Goal: Find specific page/section: Find specific page/section

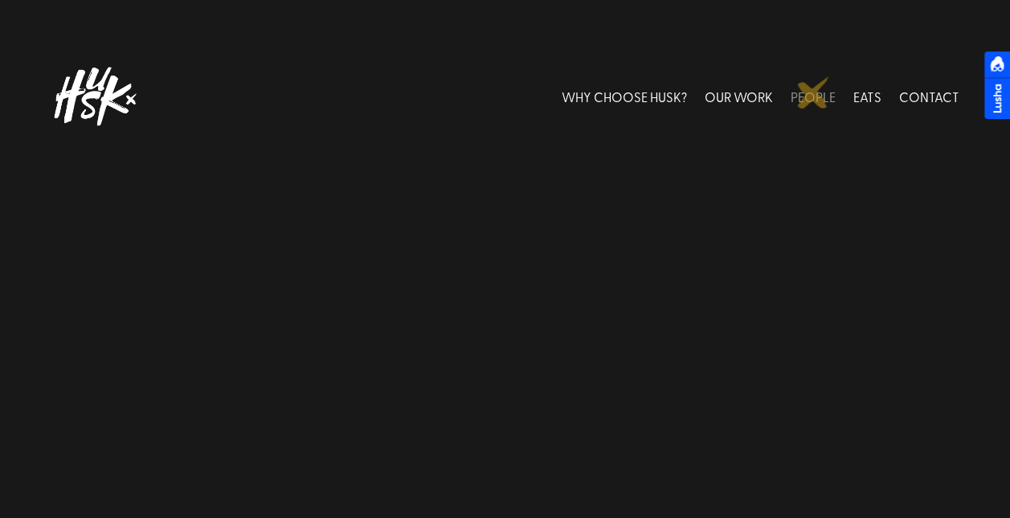
click at [813, 92] on link "PEOPLE" at bounding box center [813, 96] width 45 height 72
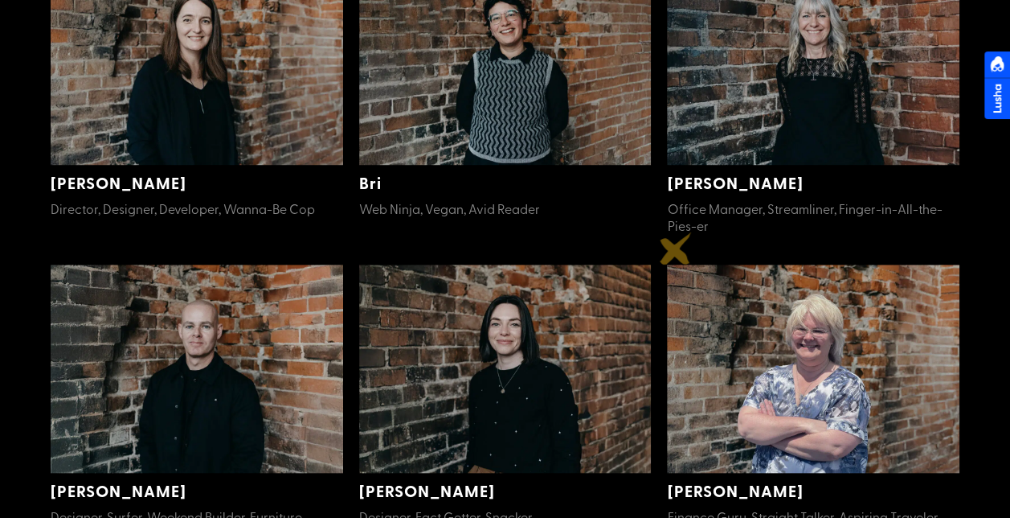
scroll to position [519, 0]
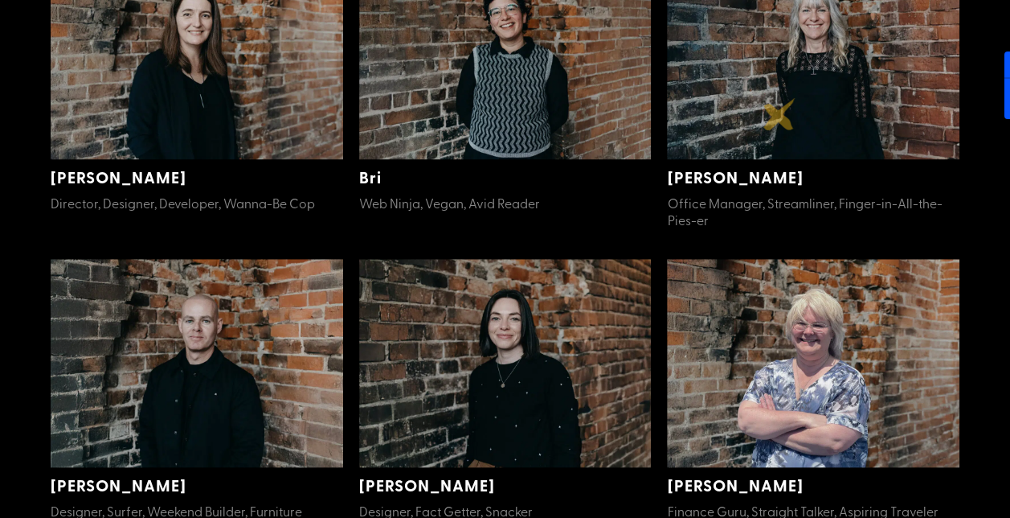
click at [780, 116] on img at bounding box center [813, 55] width 293 height 208
click at [830, 112] on img at bounding box center [813, 55] width 293 height 208
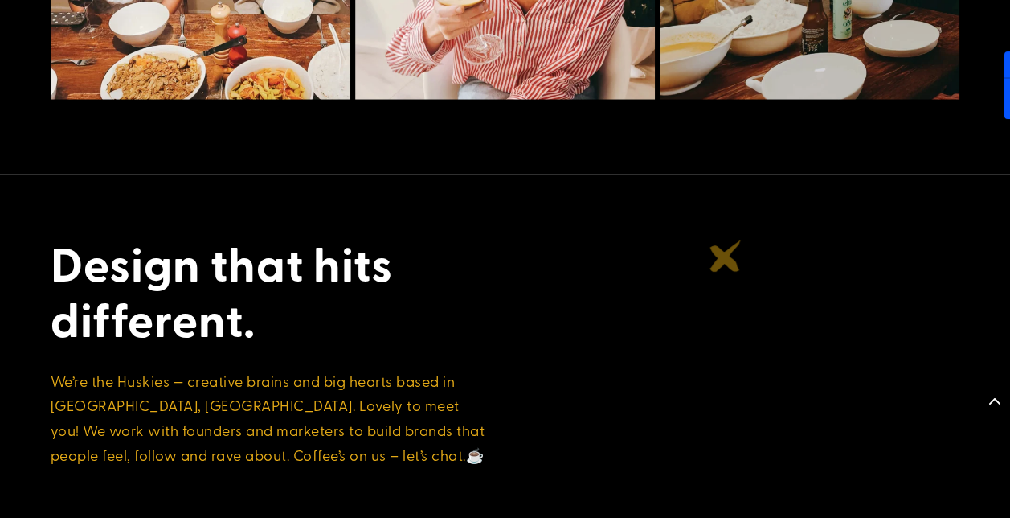
scroll to position [2360, 0]
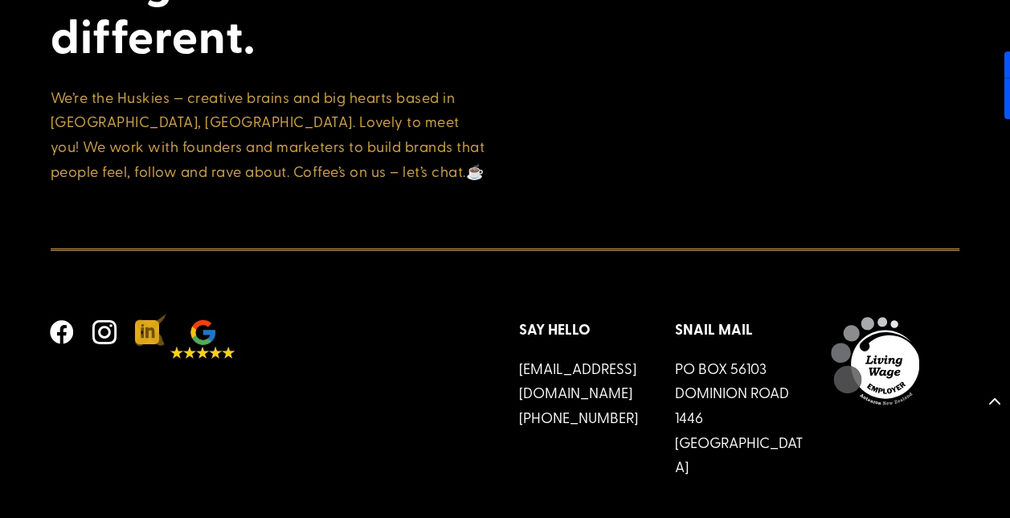
click at [151, 329] on span "" at bounding box center [147, 332] width 39 height 39
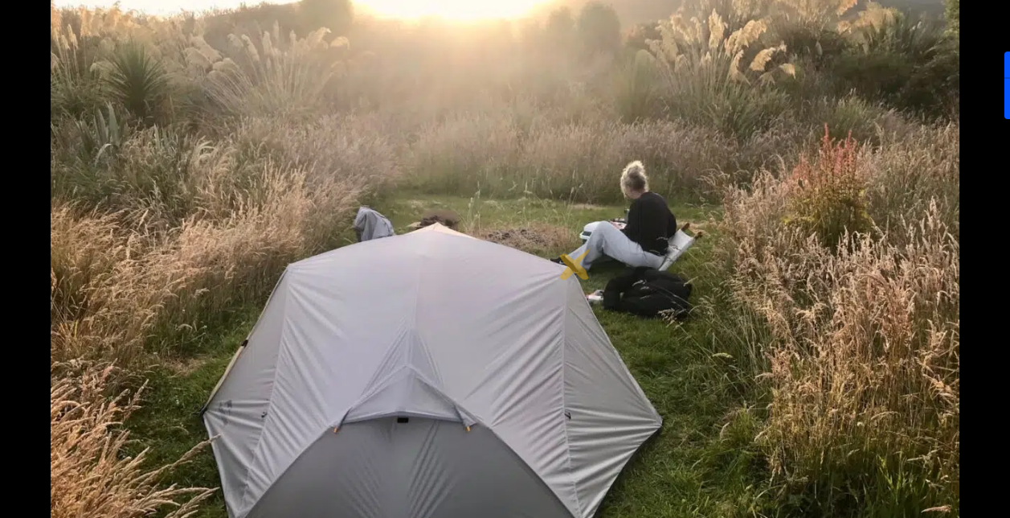
scroll to position [14, 0]
